Goal: Find specific page/section: Find specific page/section

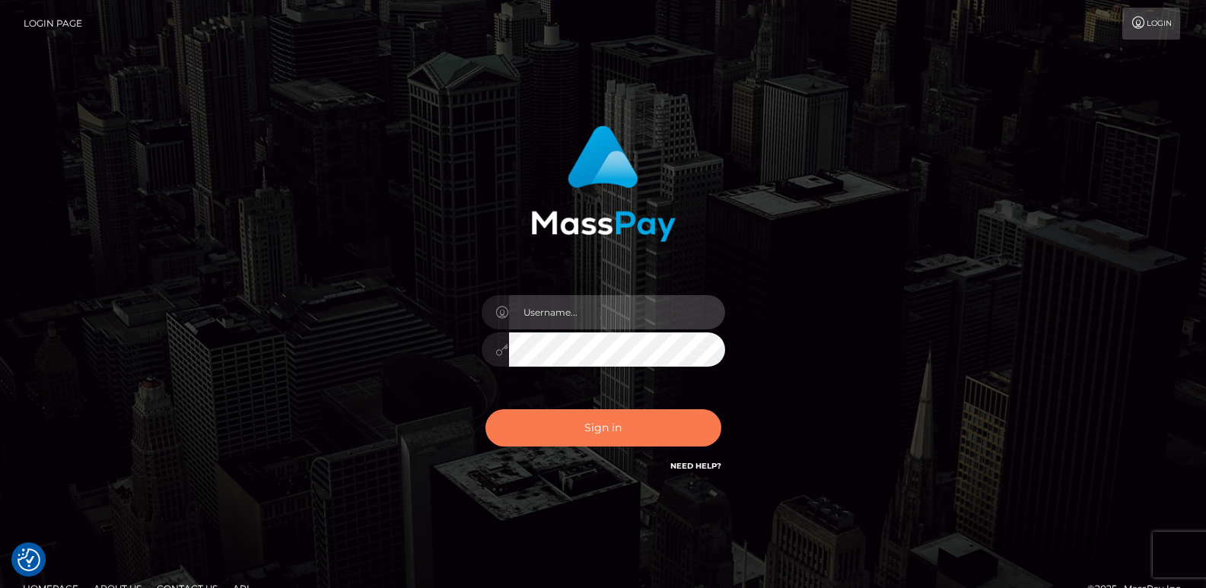
type input "ts2.es"
click at [583, 437] on button "Sign in" at bounding box center [603, 427] width 236 height 37
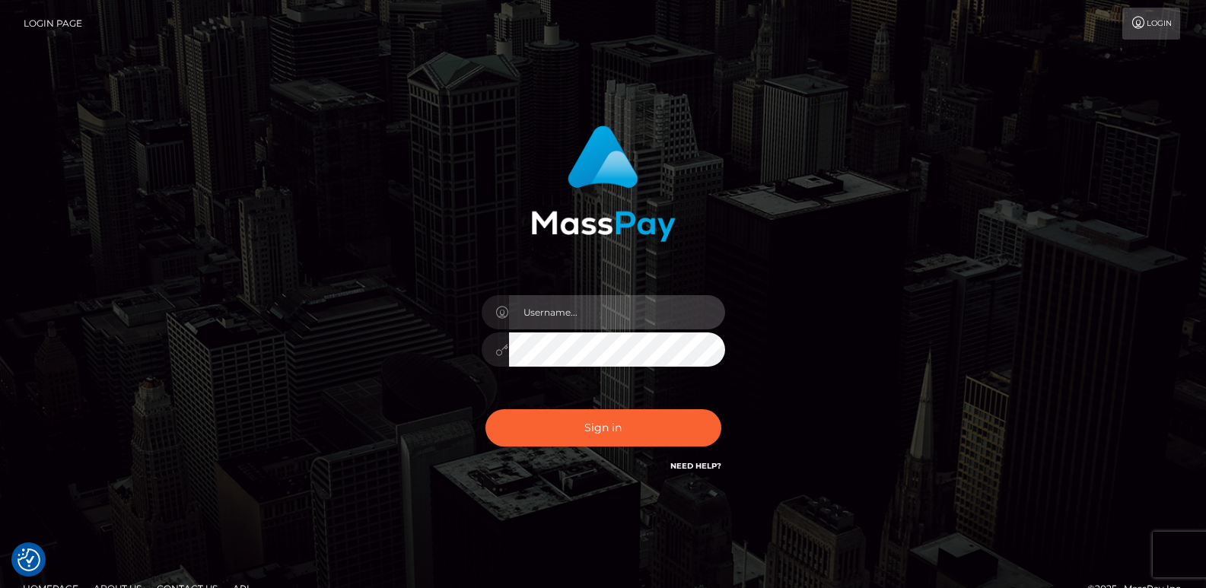
type input "ts2.es"
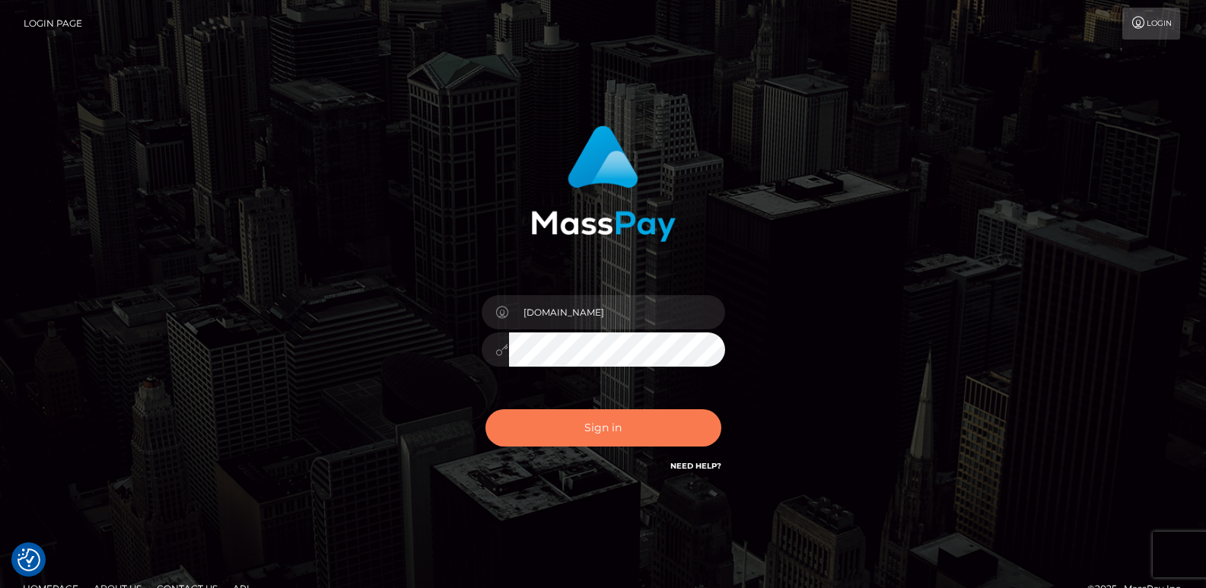
click at [583, 437] on button "Sign in" at bounding box center [603, 427] width 236 height 37
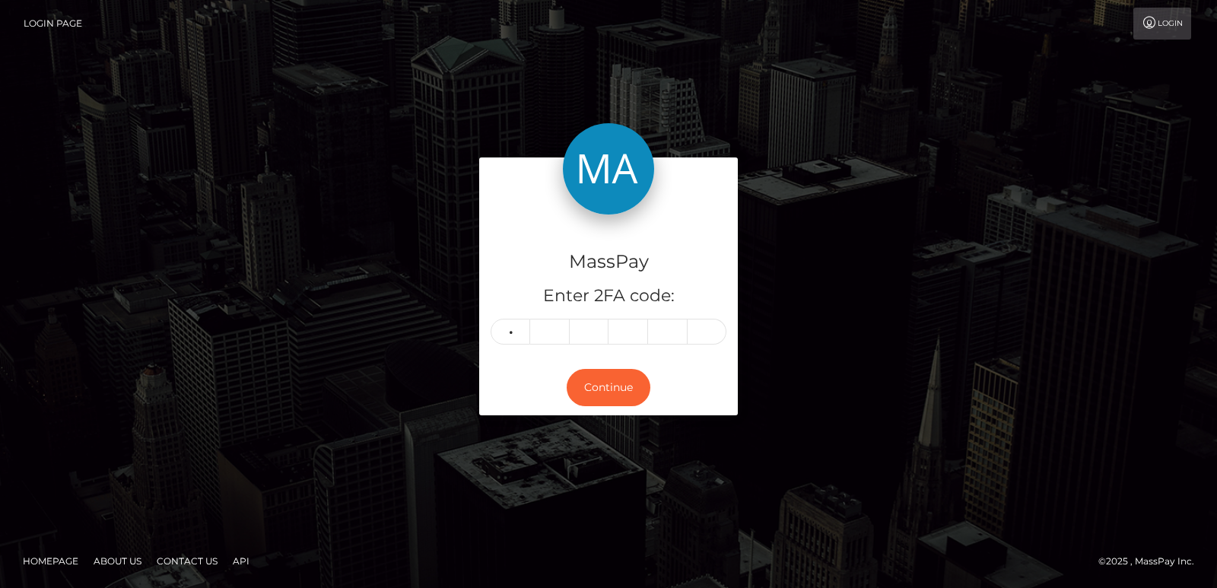
type input "3"
type input "9"
type input "0"
type input "2"
type input "3"
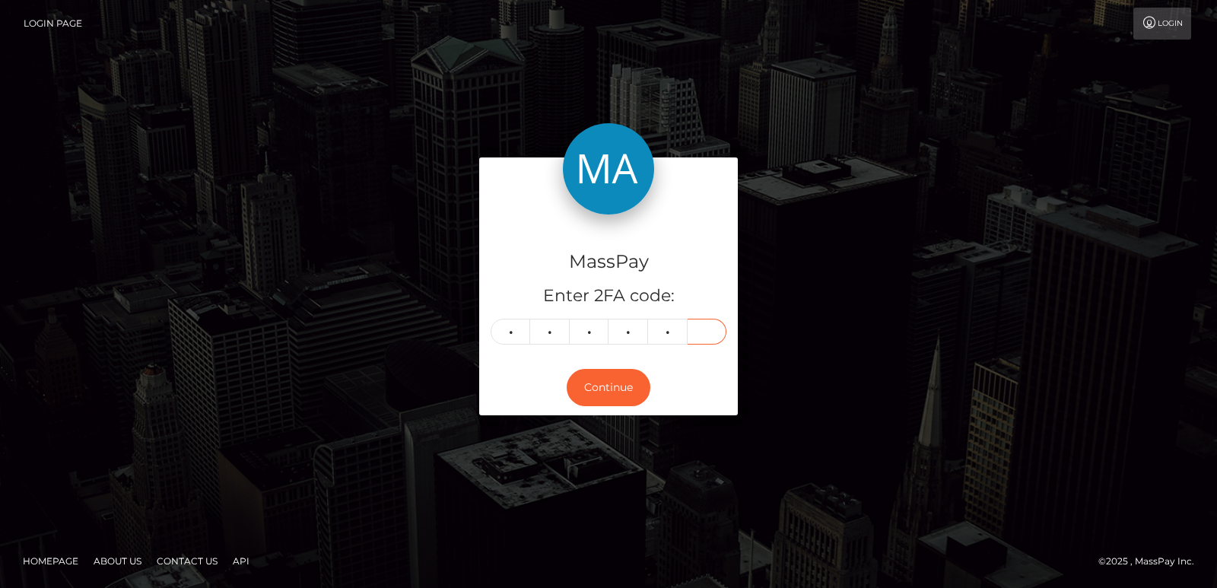
type input "0"
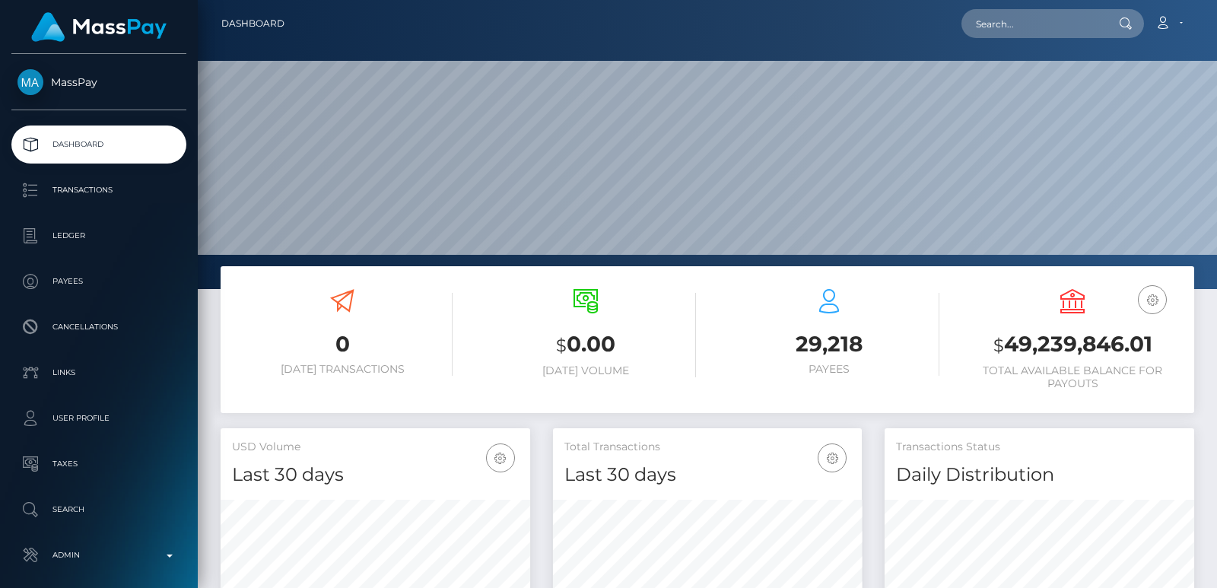
scroll to position [270, 309]
click at [1000, 24] on input "text" at bounding box center [1033, 23] width 143 height 29
paste input "[EMAIL_ADDRESS][DOMAIN_NAME]"
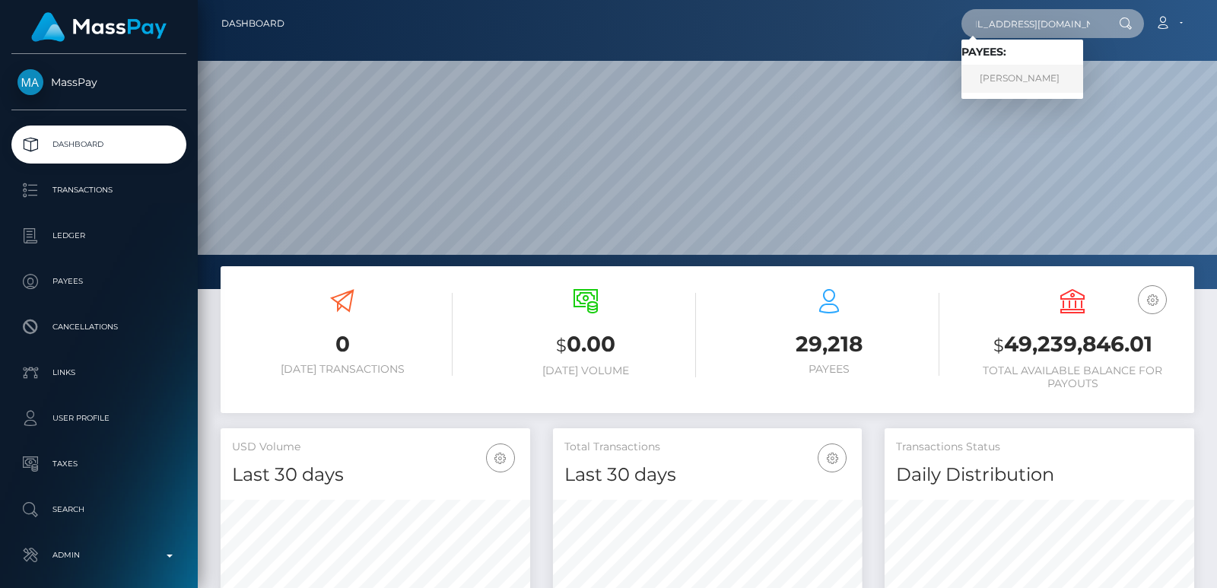
type input "[EMAIL_ADDRESS][DOMAIN_NAME]"
click at [1044, 88] on link "Joanne Macquire" at bounding box center [1023, 79] width 122 height 28
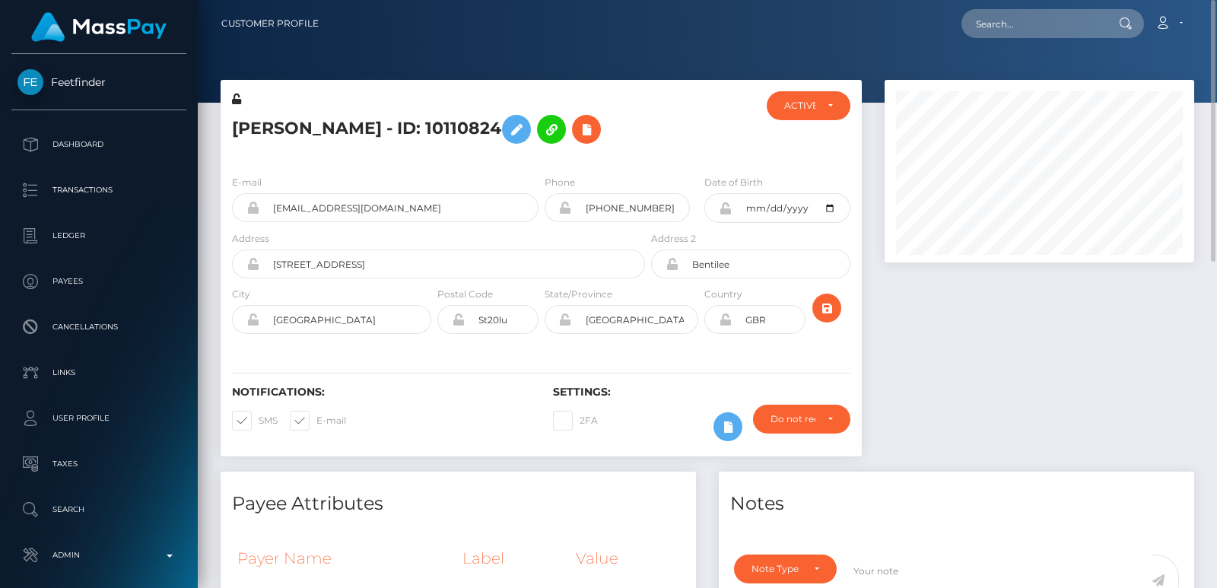
click at [253, 145] on h5 "[PERSON_NAME] - ID: 10110824" at bounding box center [434, 129] width 405 height 44
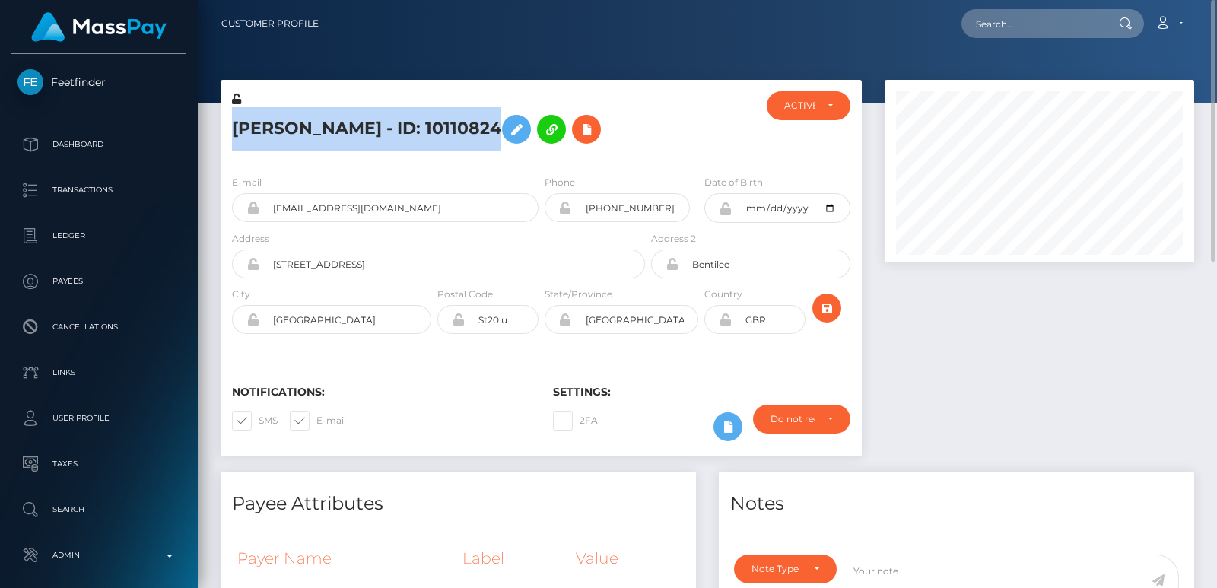
click at [253, 145] on h5 "[PERSON_NAME] - ID: 10110824" at bounding box center [434, 129] width 405 height 44
click at [253, 145] on h5 "Joanne Macquire - ID: 10110824" at bounding box center [434, 129] width 405 height 44
